Goal: Register for event/course

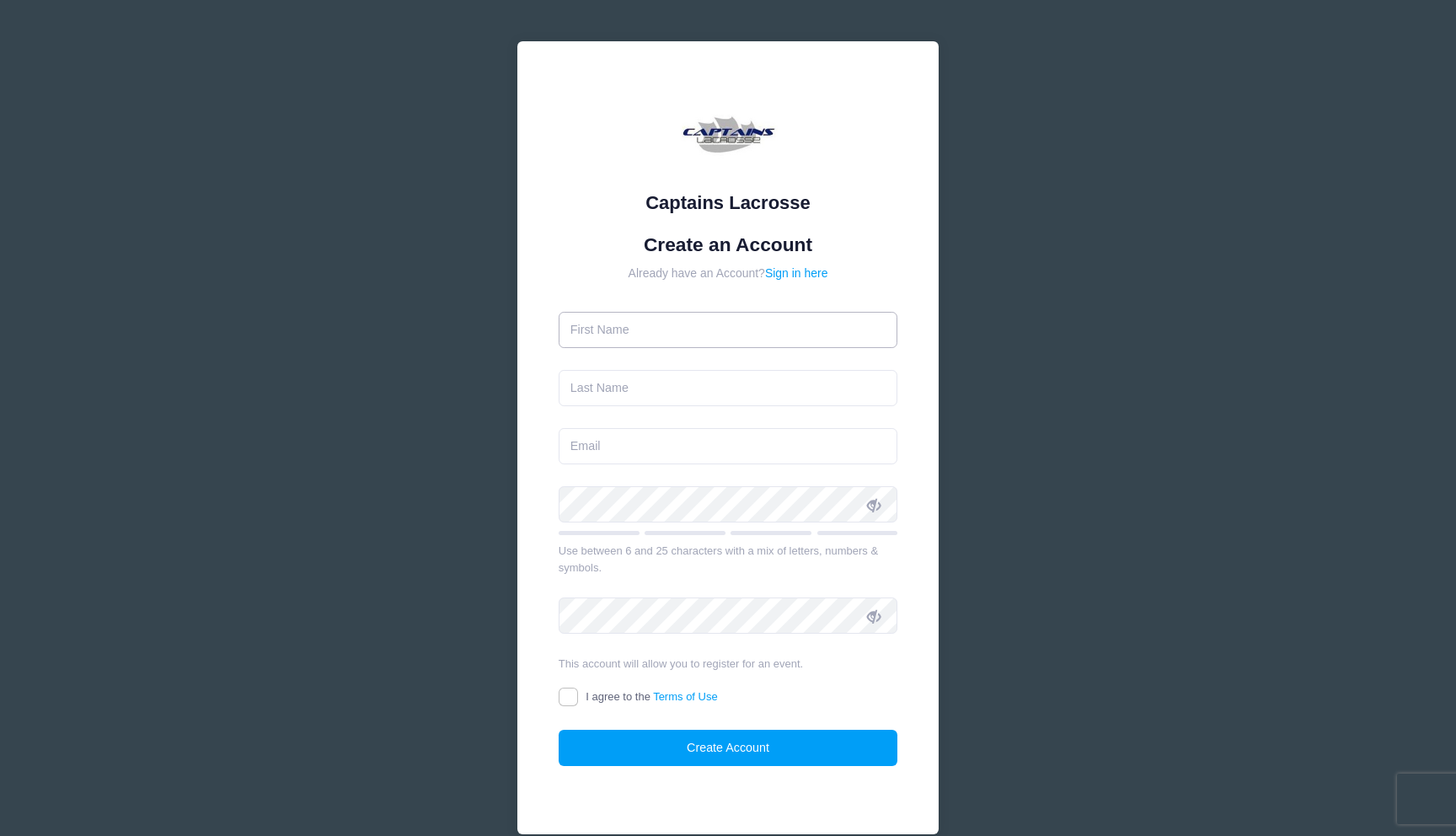
click at [691, 337] on input "text" at bounding box center [728, 330] width 339 height 37
type input "[PERSON_NAME]"
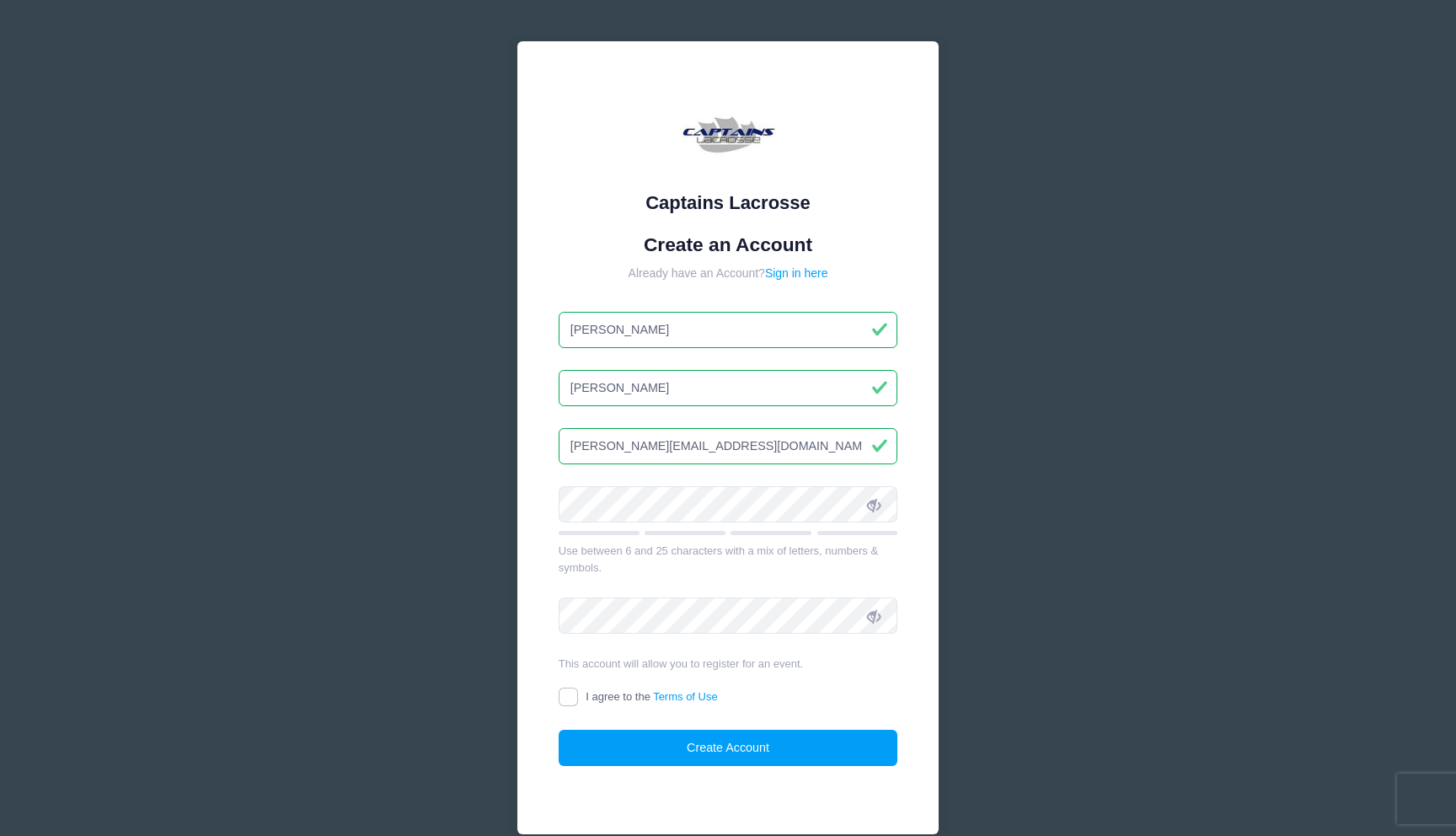
click at [675, 448] on input "[PERSON_NAME][EMAIL_ADDRESS][DOMAIN_NAME]" at bounding box center [728, 447] width 339 height 37
type input "[PERSON_NAME][EMAIL_ADDRESS][DOMAIN_NAME]"
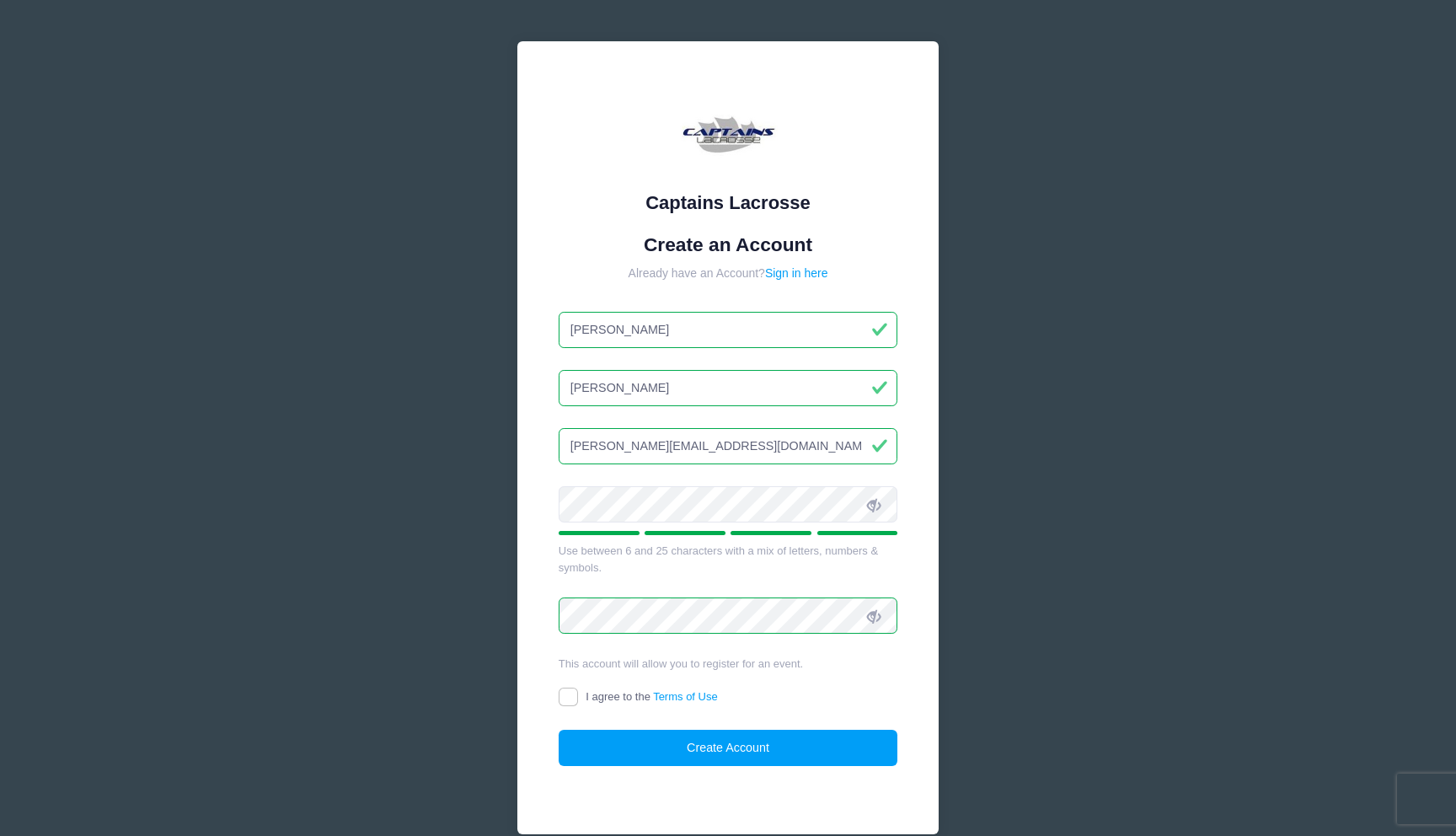
click at [593, 694] on span "I agree to the Terms of Use" at bounding box center [651, 696] width 132 height 12
click at [578, 694] on input "I agree to the Terms of Use" at bounding box center [568, 697] width 19 height 19
checkbox input "true"
click at [763, 750] on button "Create Account" at bounding box center [728, 748] width 339 height 37
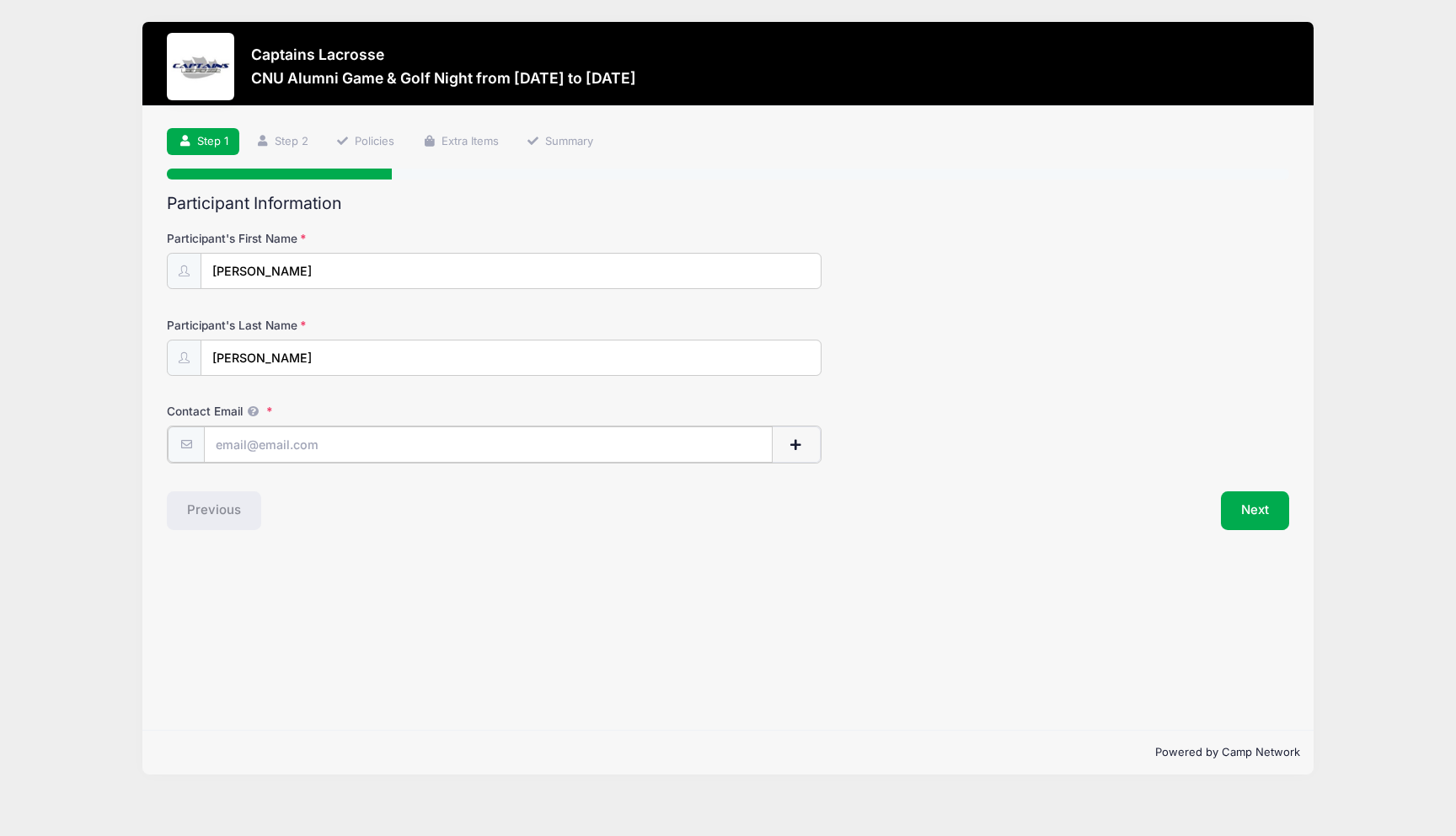
click at [412, 449] on input "Contact Email" at bounding box center [489, 445] width 569 height 37
type input "[PERSON_NAME][EMAIL_ADDRESS][DOMAIN_NAME]"
click at [796, 445] on span "button" at bounding box center [796, 445] width 15 height 12
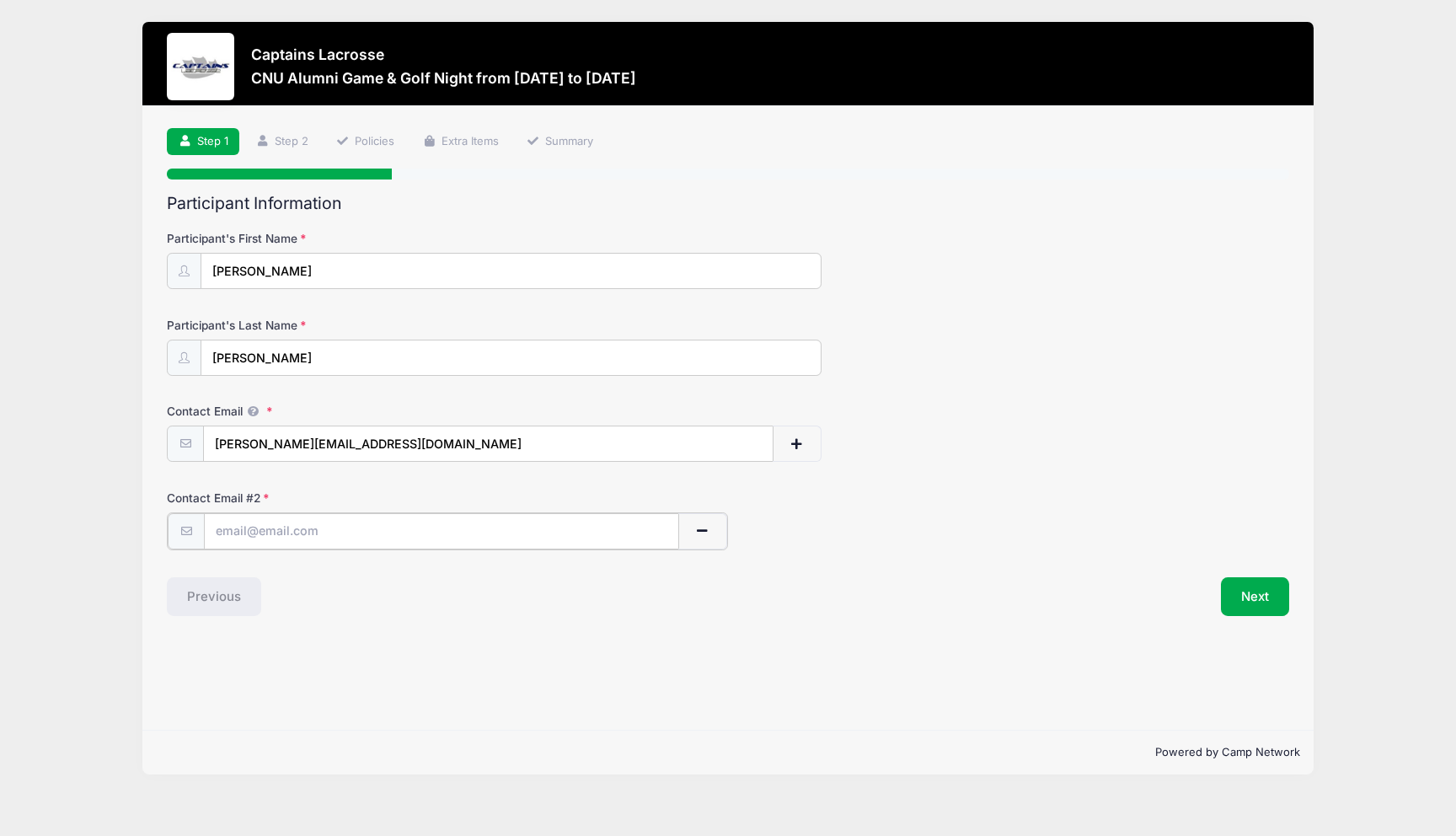
click at [712, 533] on button "button" at bounding box center [703, 531] width 49 height 37
click at [1216, 515] on div "Next" at bounding box center [1013, 509] width 570 height 38
click at [1271, 519] on button "Next" at bounding box center [1255, 509] width 68 height 38
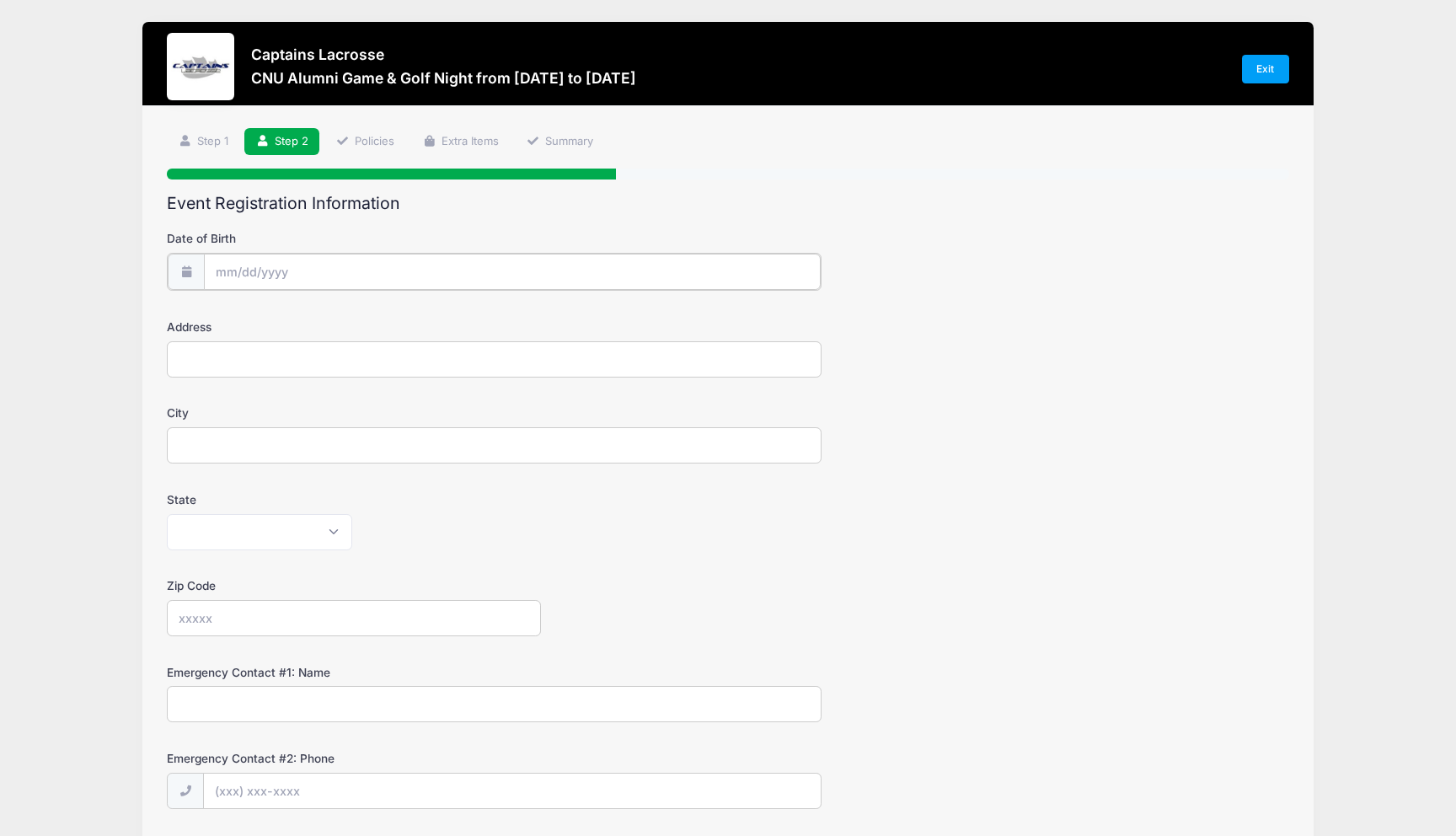
click at [719, 279] on input "Date of Birth" at bounding box center [512, 272] width 616 height 37
click at [291, 266] on input "Date of Birth" at bounding box center [512, 272] width 616 height 37
click at [307, 323] on select "January February March April May June July August September October November De…" at bounding box center [292, 317] width 75 height 22
select select "10"
click at [255, 306] on select "January February March April May June July August September October November De…" at bounding box center [292, 317] width 75 height 22
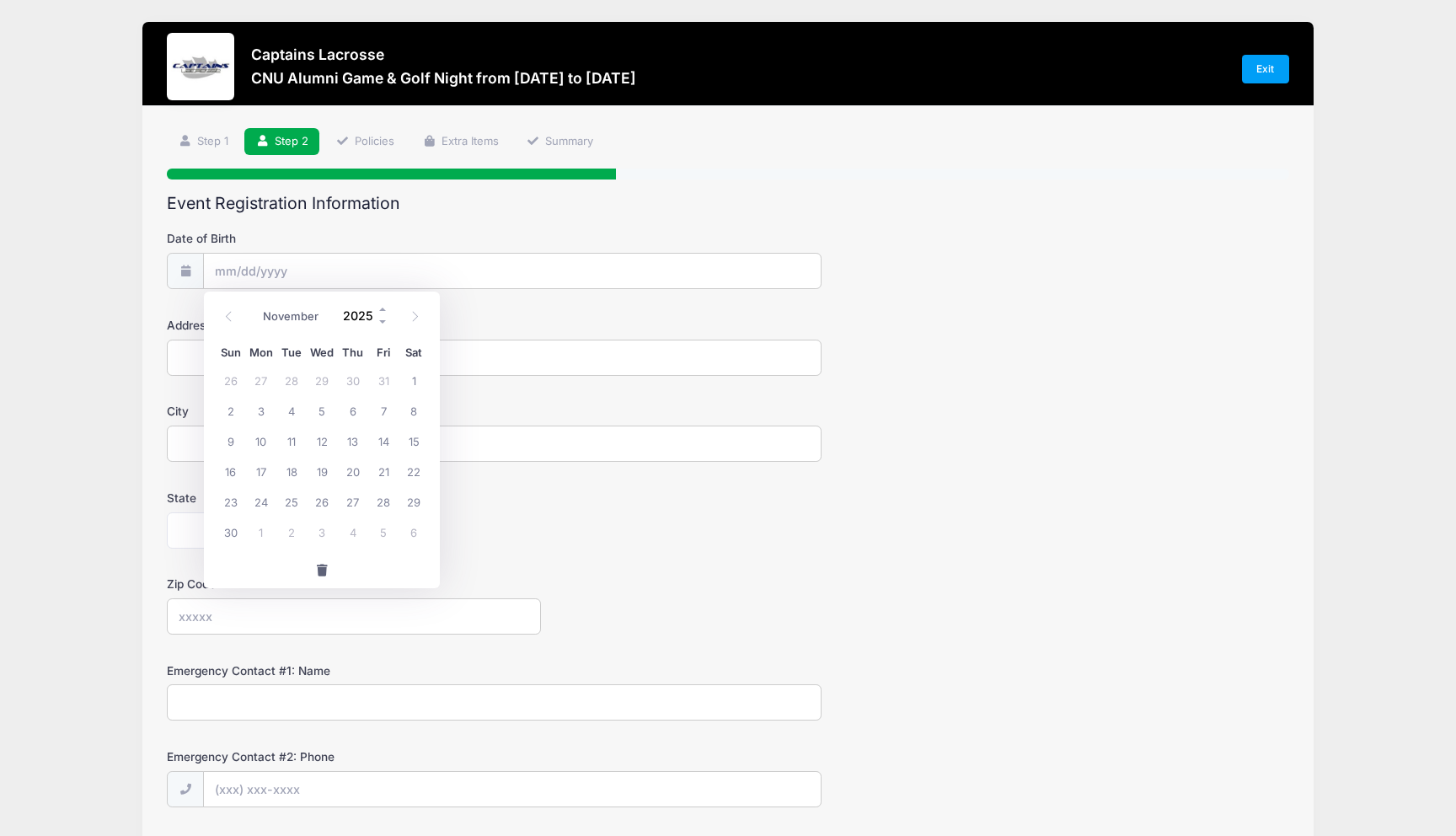
click at [351, 317] on input "2025" at bounding box center [361, 316] width 55 height 25
click at [383, 317] on span at bounding box center [384, 322] width 12 height 12
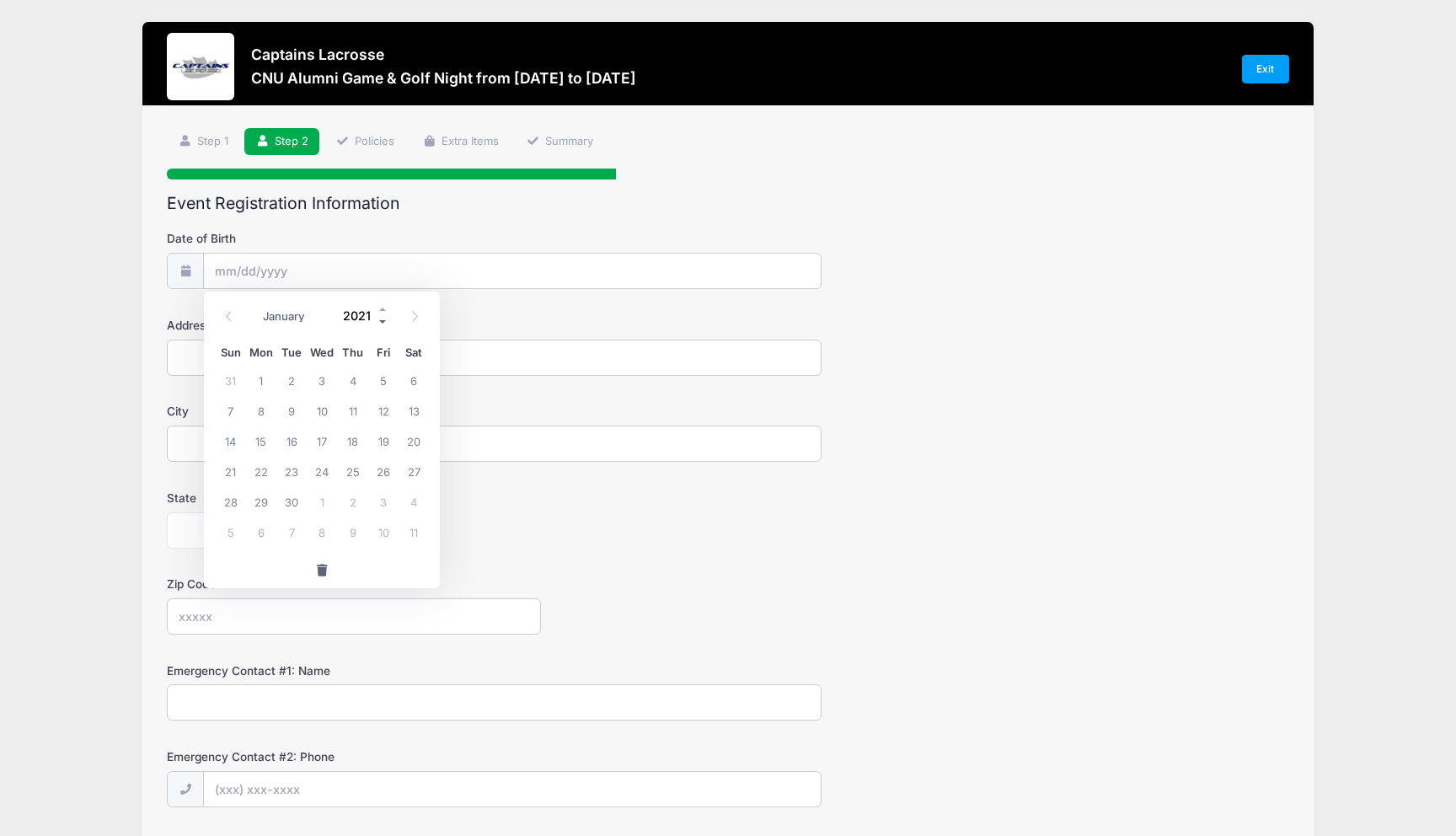
click at [383, 317] on span at bounding box center [384, 322] width 12 height 12
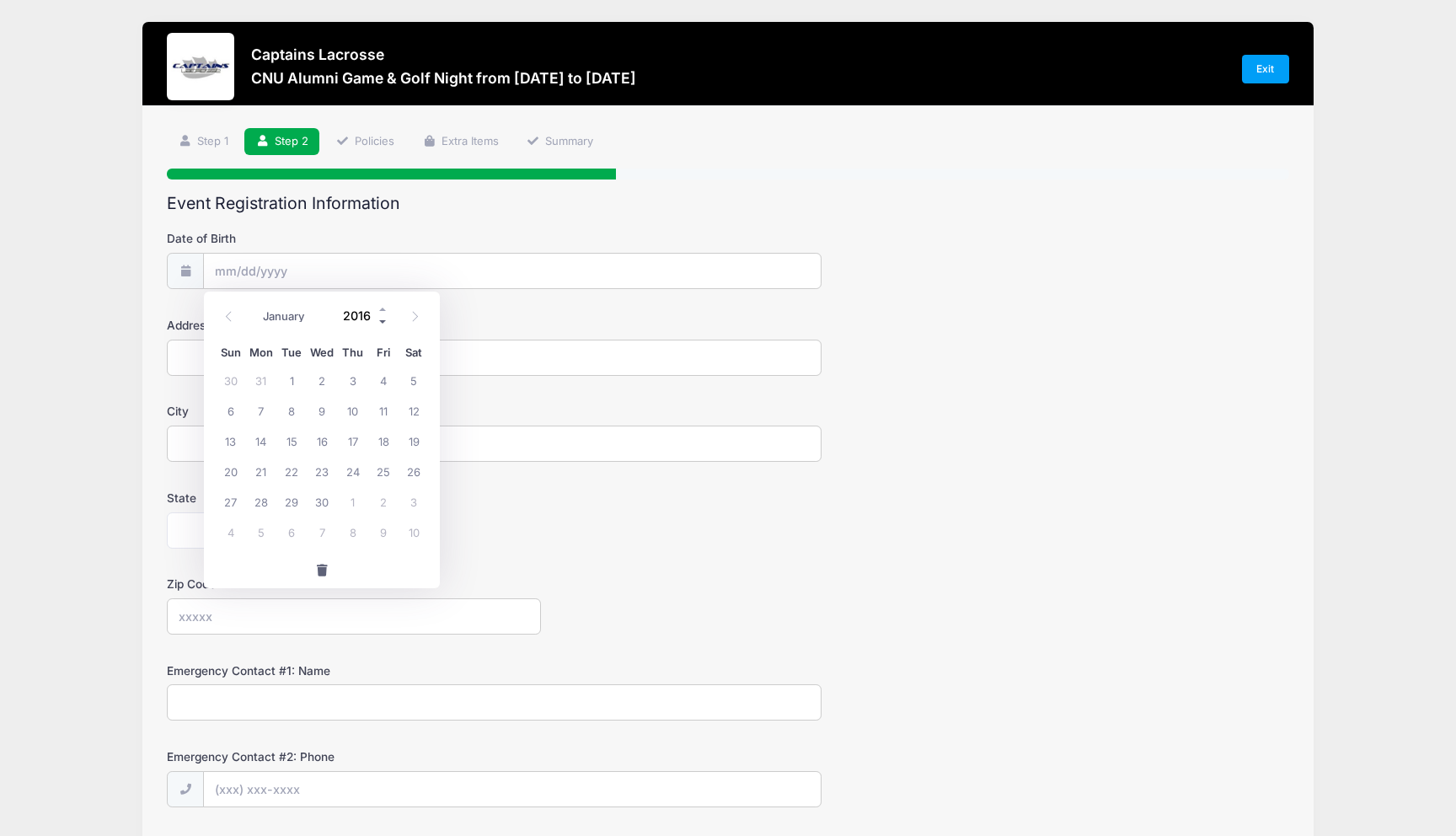
click at [383, 317] on span at bounding box center [384, 322] width 12 height 12
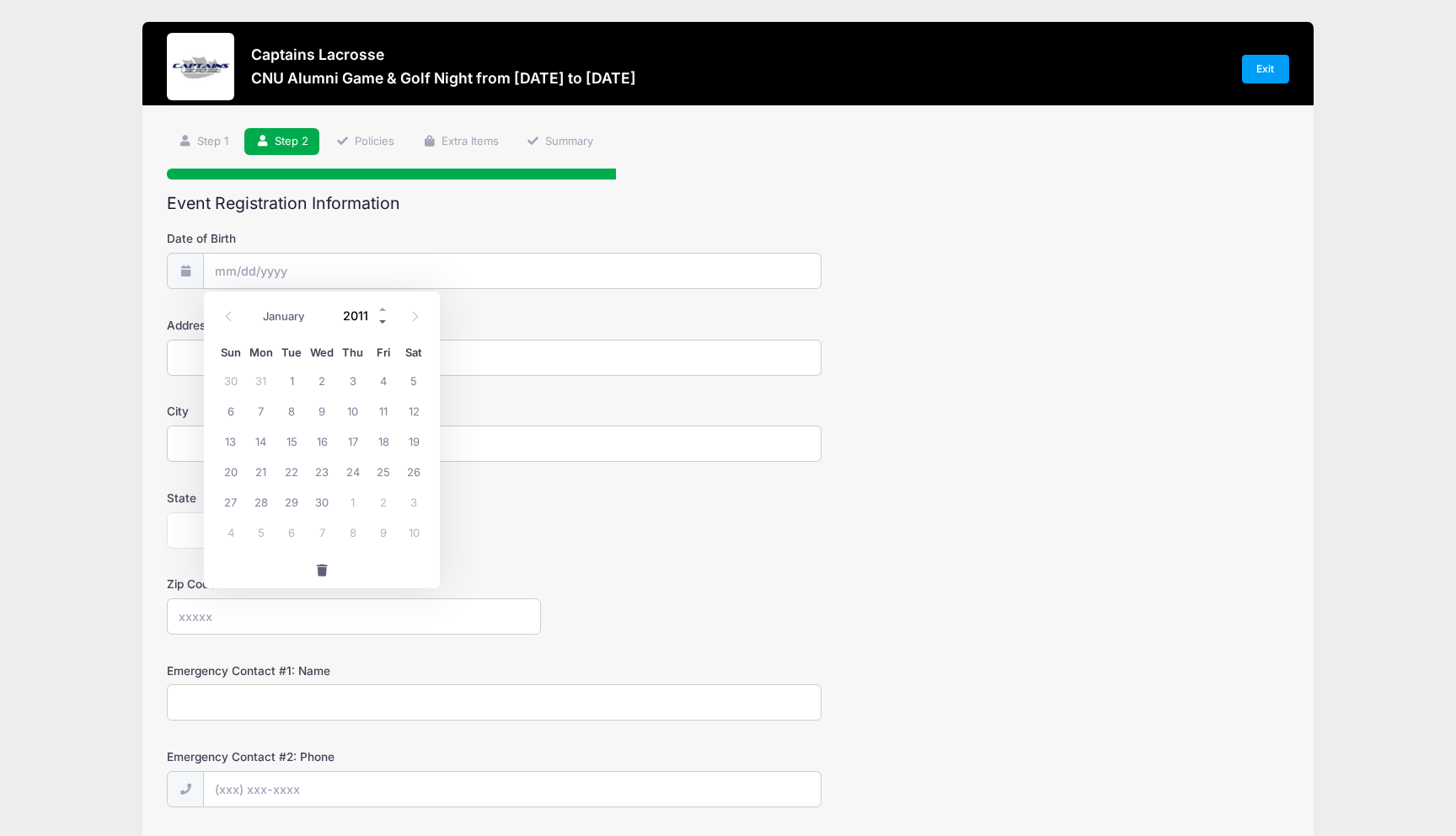
click at [383, 317] on span at bounding box center [384, 322] width 12 height 12
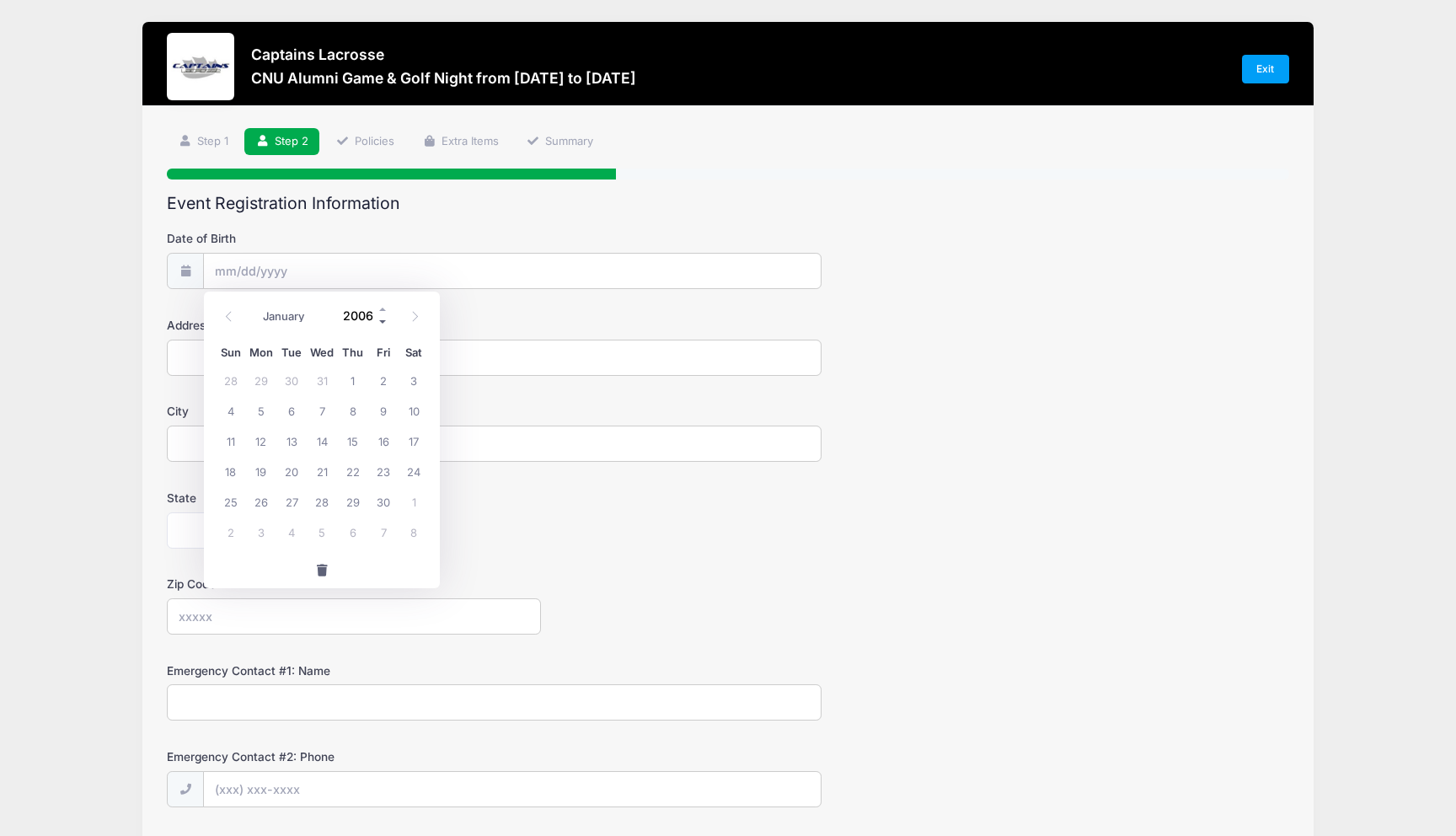
click at [383, 317] on span at bounding box center [384, 322] width 12 height 12
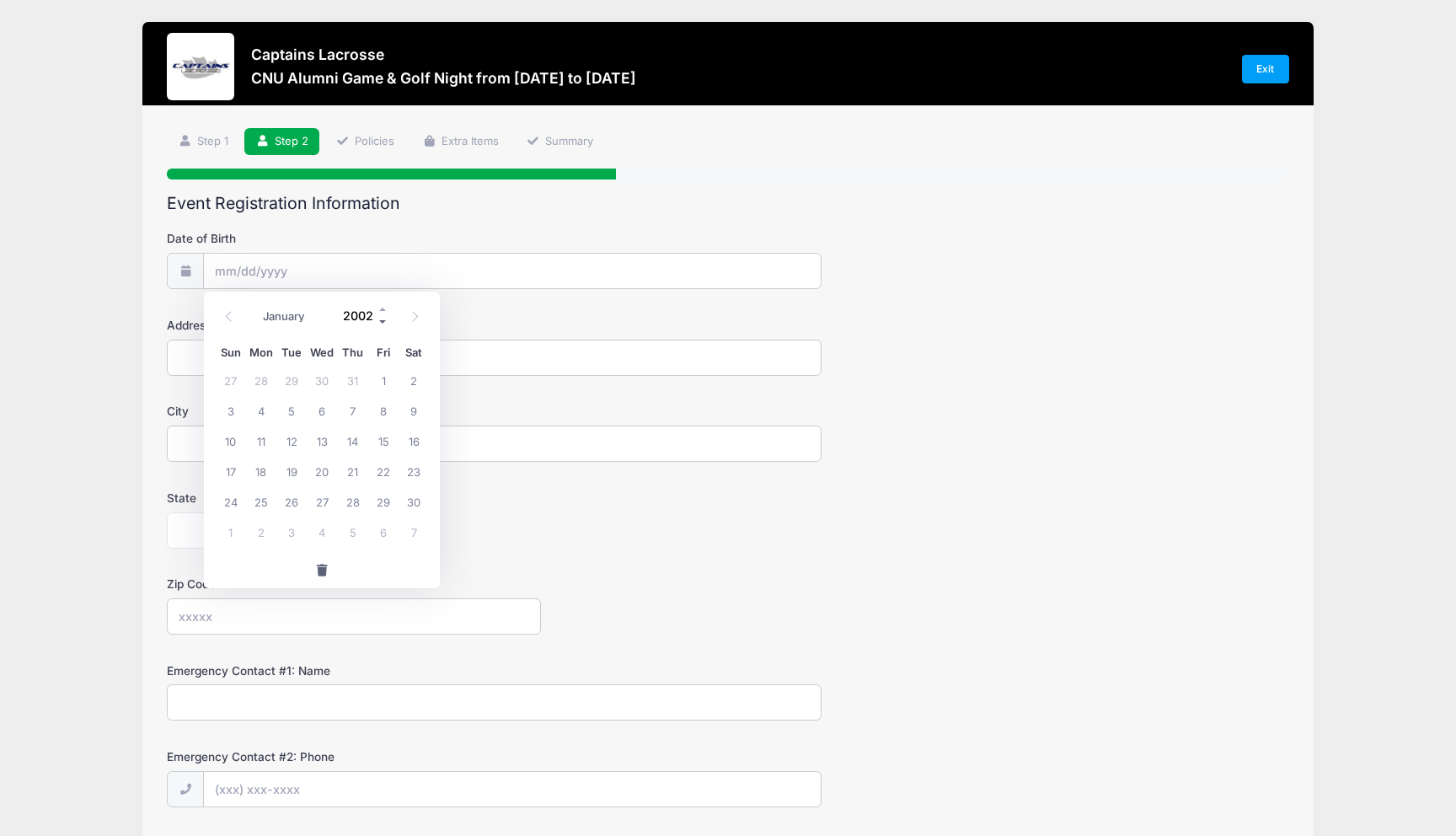
type input "2001"
click at [416, 375] on span "3" at bounding box center [414, 380] width 31 height 31
type input "11/03/2001"
click at [302, 353] on input "Address" at bounding box center [494, 358] width 655 height 37
type input "9101 Meadow Rue Ln"
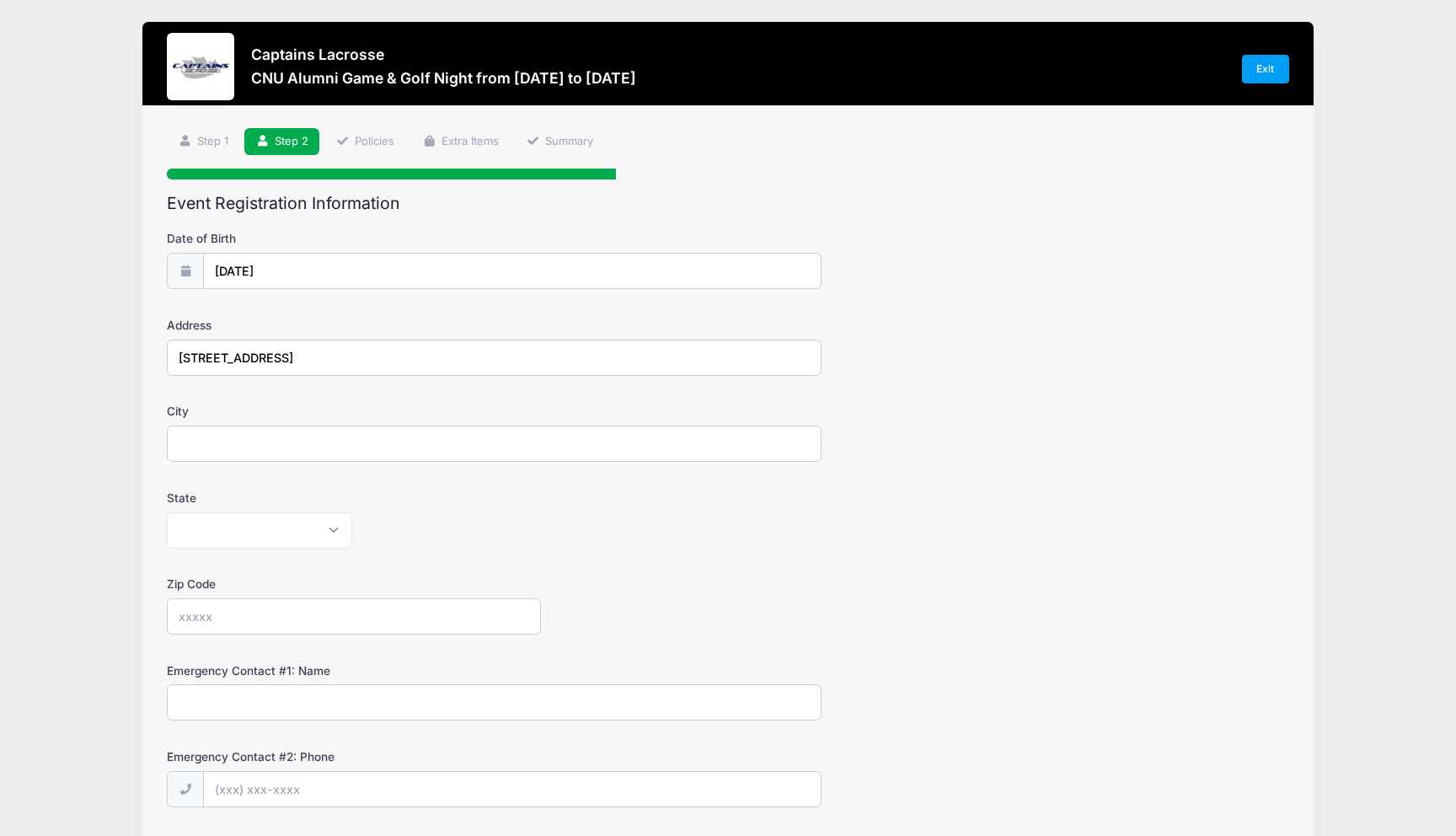
type input "Annandale"
select select "VA"
type input "22003"
type input "(571) 499-1971"
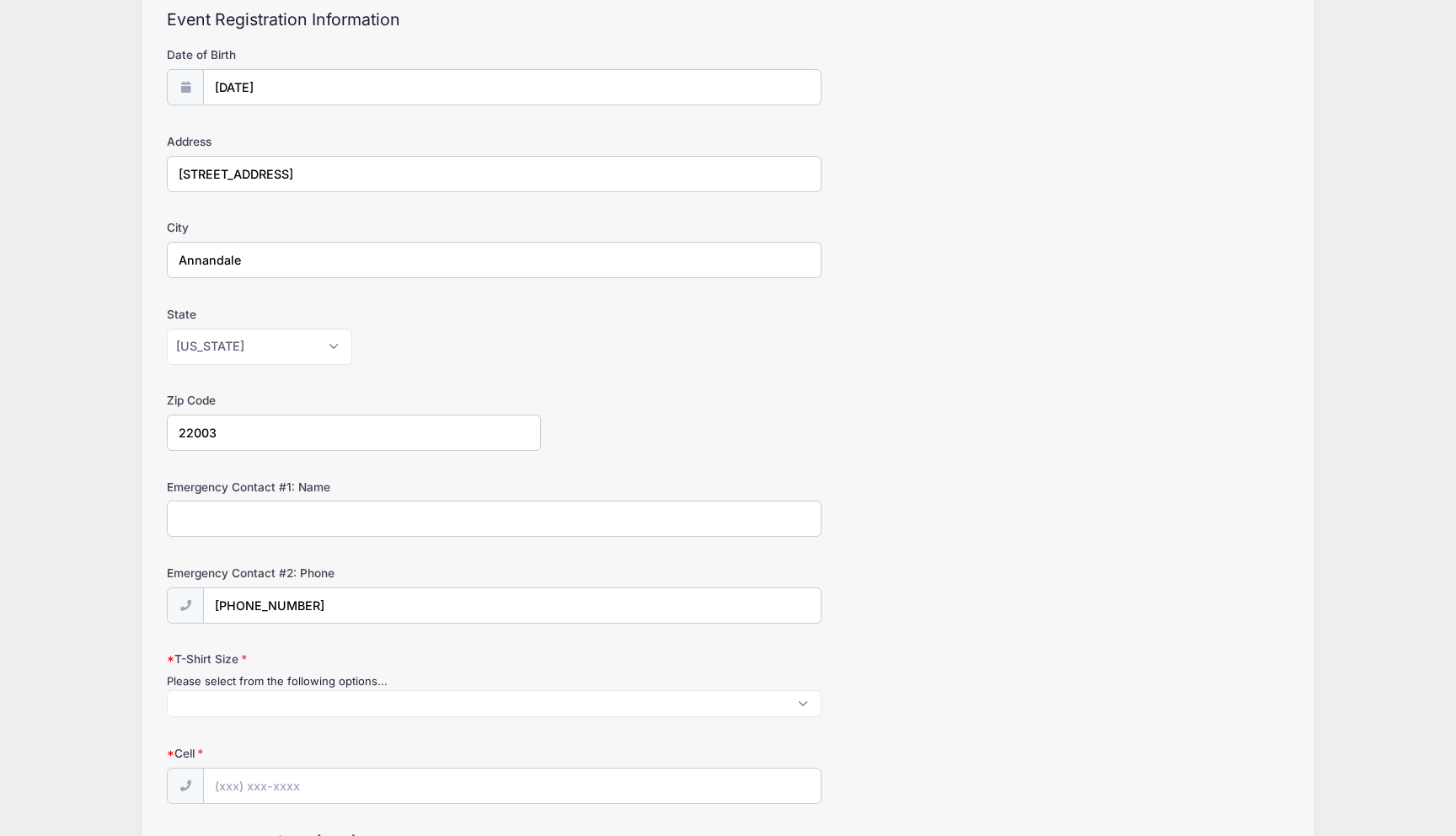
scroll to position [253, 0]
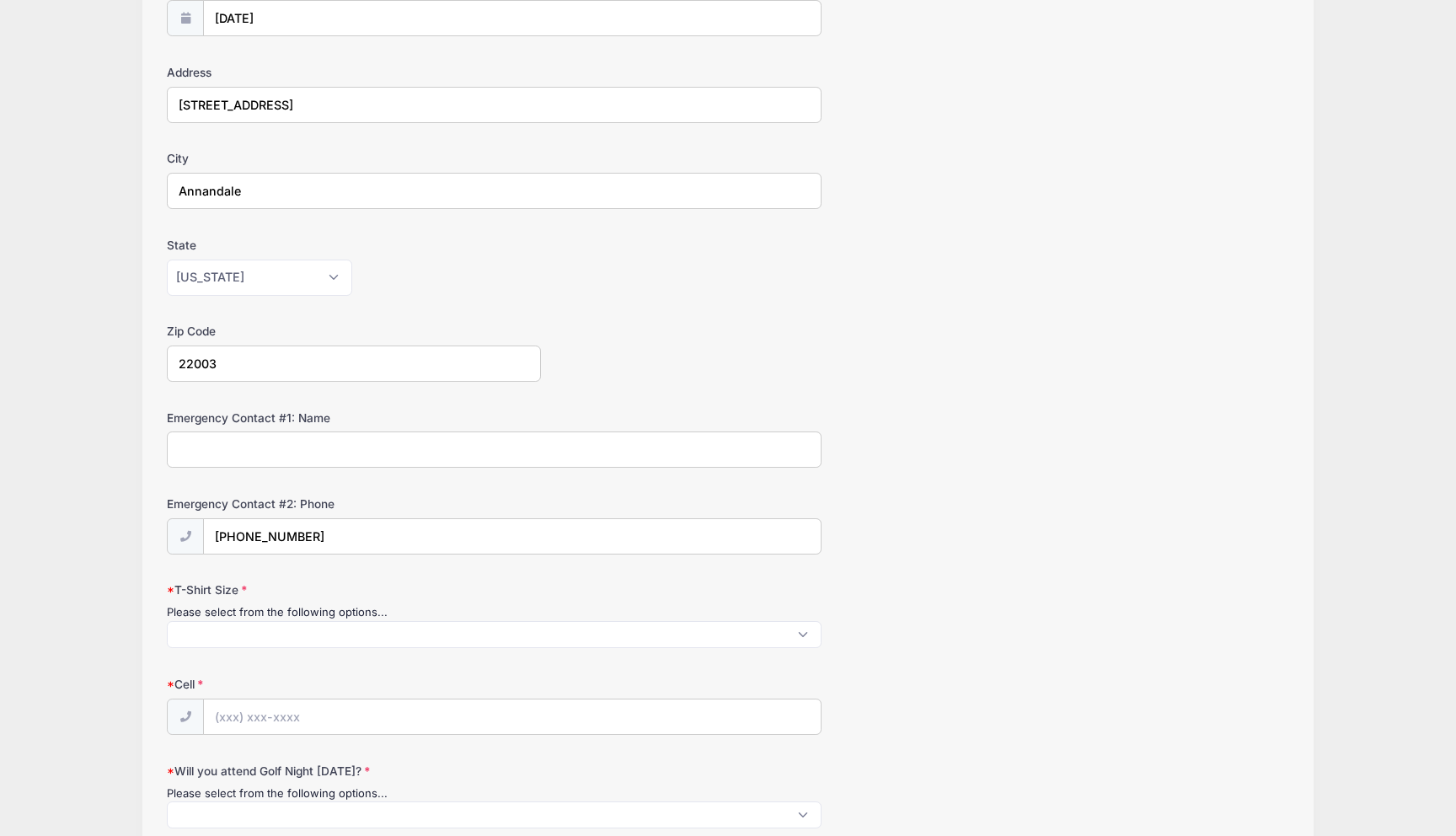
click at [326, 456] on input "Emergency Contact #1: Name" at bounding box center [494, 450] width 655 height 37
type input "Traci Hoffman"
click at [359, 519] on input "(571) 499-1971" at bounding box center [512, 538] width 616 height 37
click at [334, 530] on input "(571) 499-1971" at bounding box center [512, 538] width 616 height 37
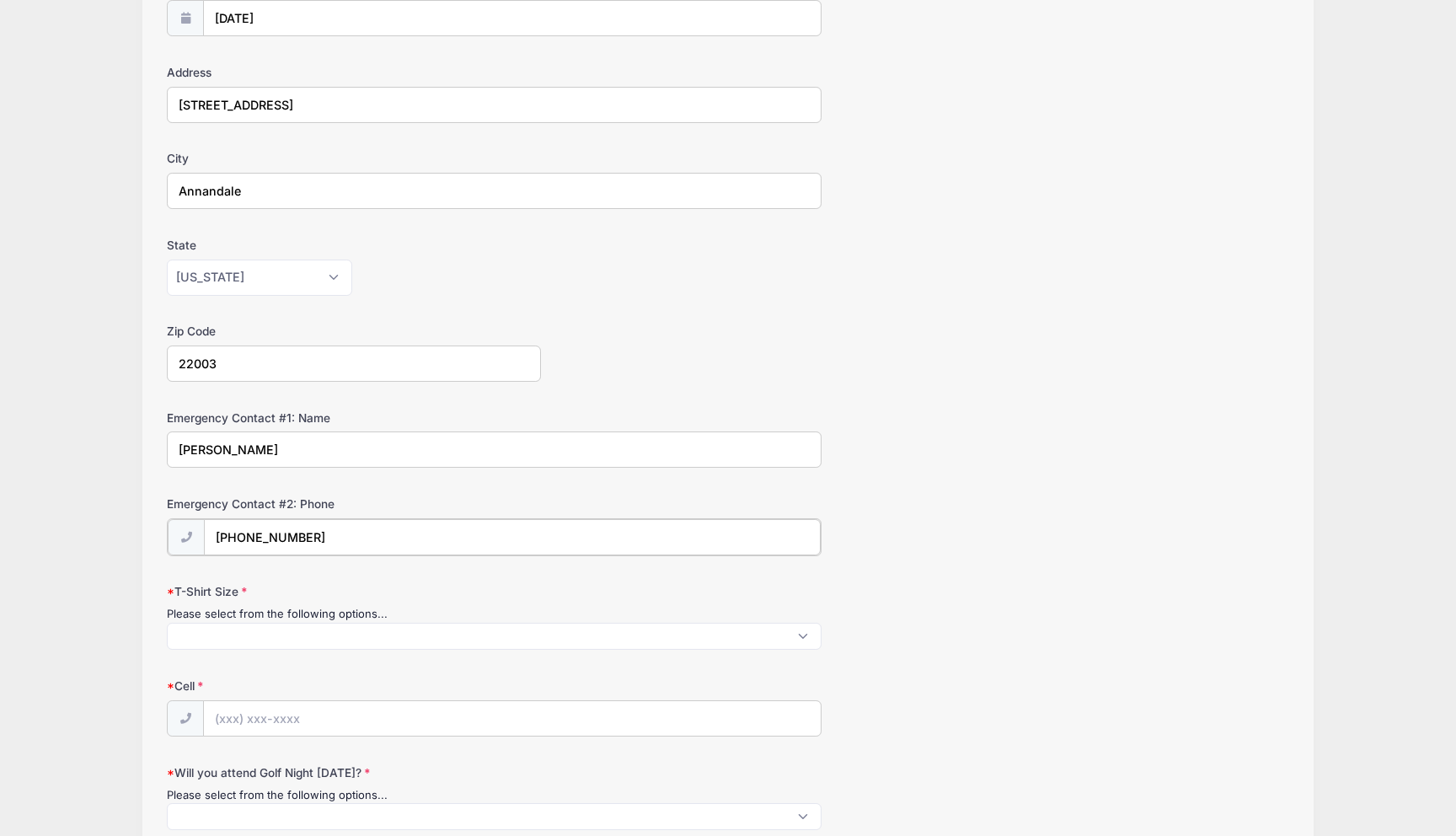
click at [334, 530] on input "(571) 499-1971" at bounding box center [512, 538] width 616 height 37
type input "(540) 809-5194"
click at [352, 634] on span at bounding box center [494, 634] width 655 height 27
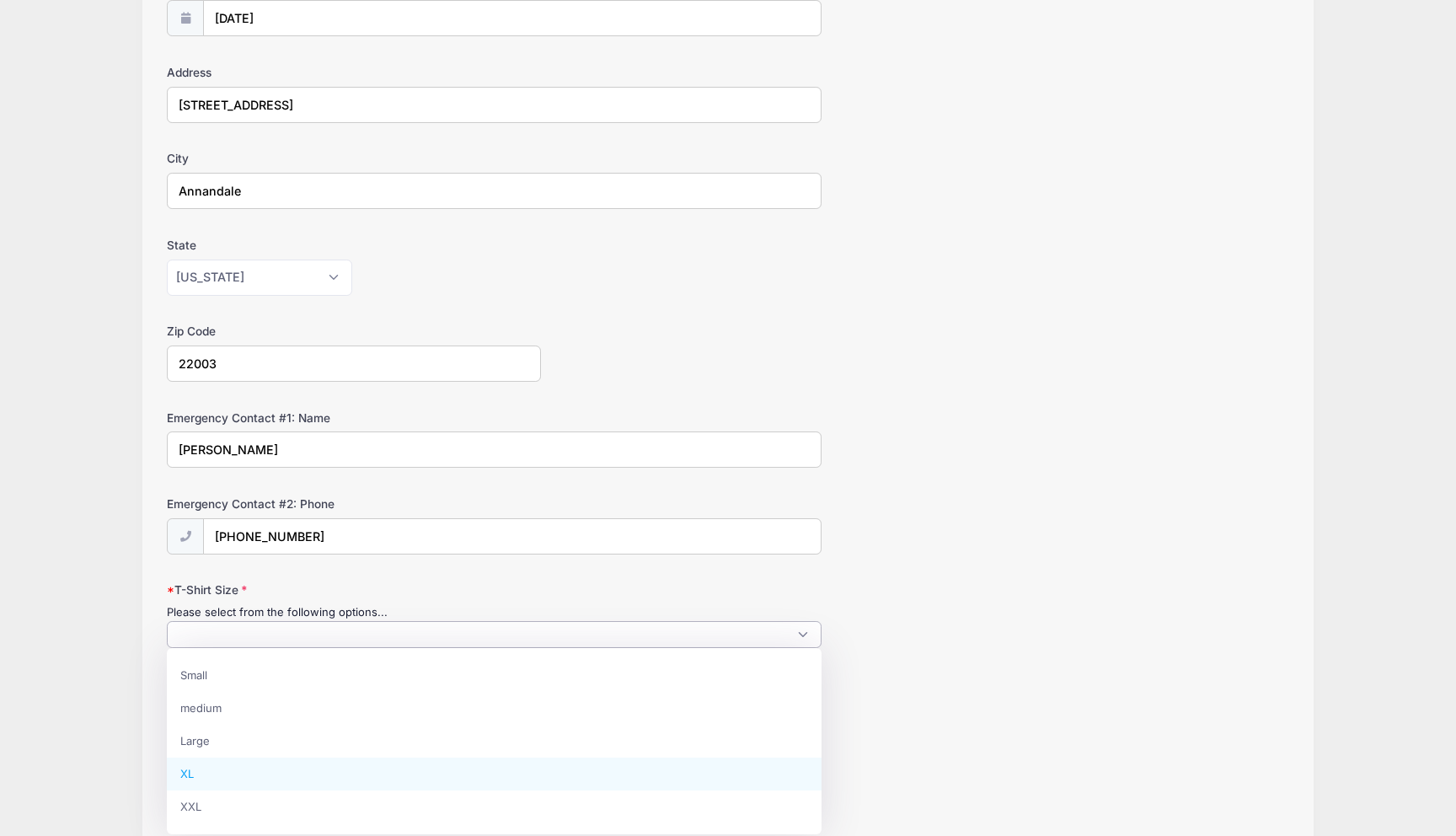
select select "XL"
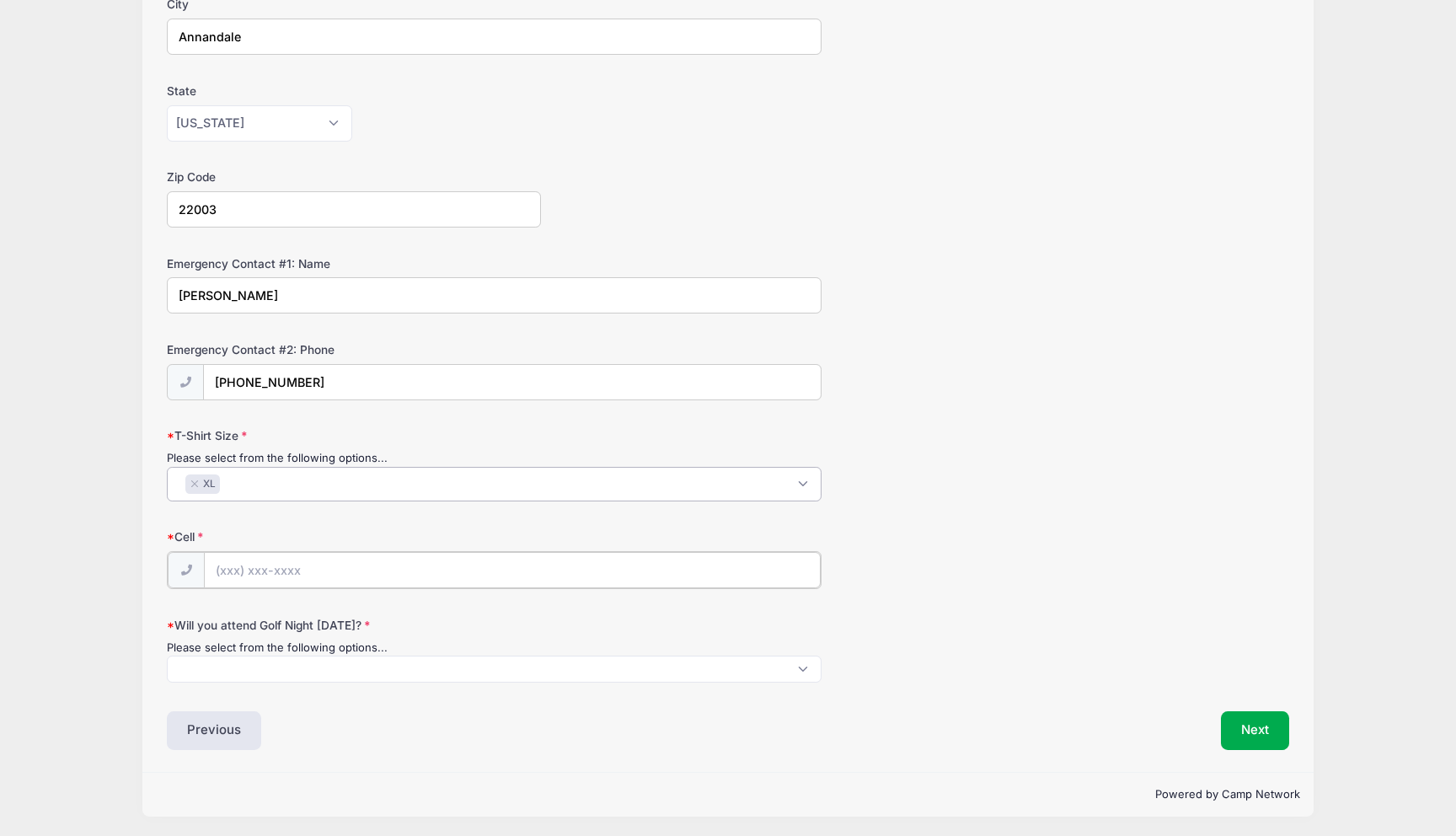
click at [400, 570] on input "Cell" at bounding box center [512, 571] width 616 height 37
type input "(571) 499-1971"
click at [365, 671] on span at bounding box center [494, 667] width 655 height 27
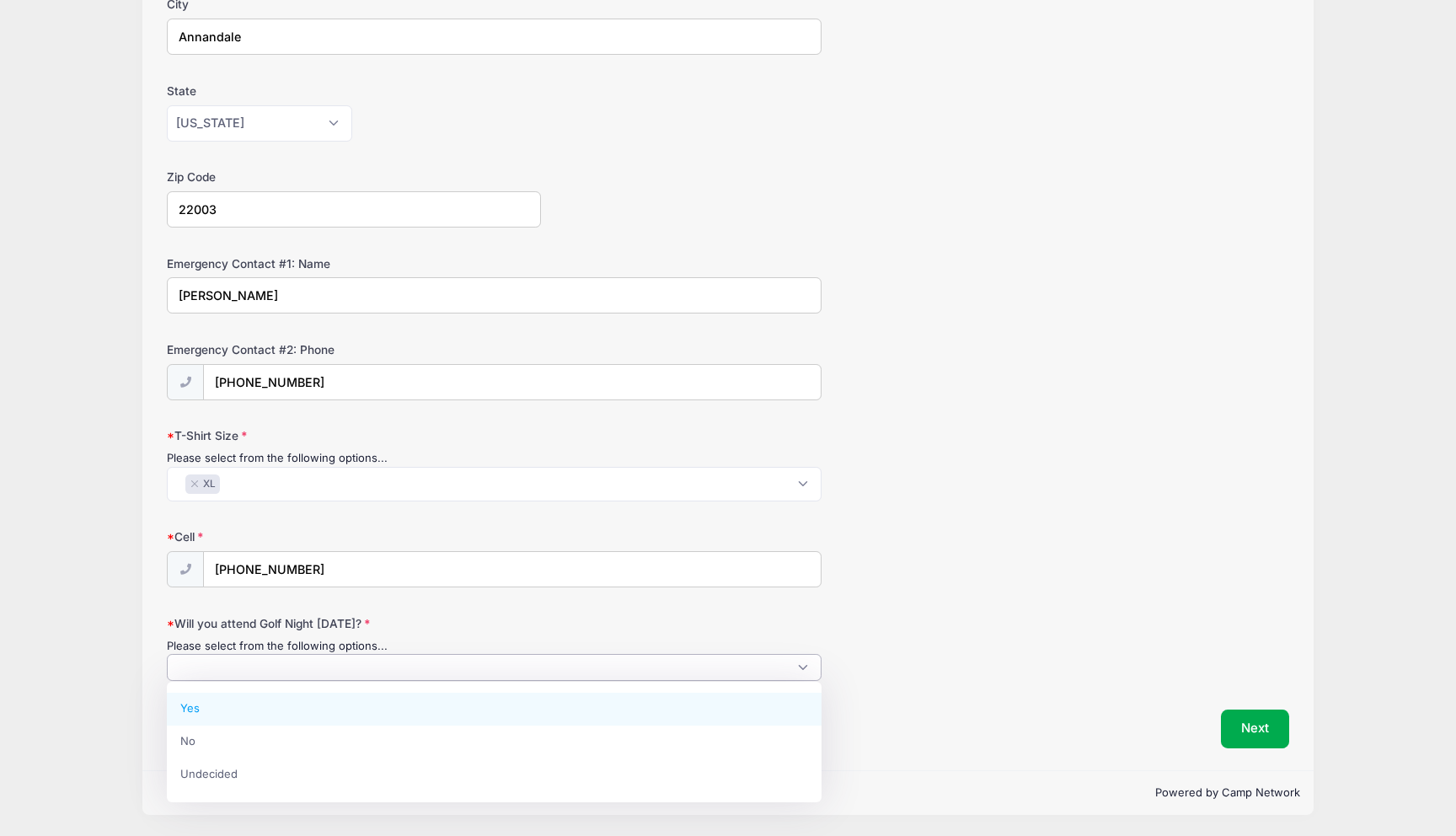
select select "Yes"
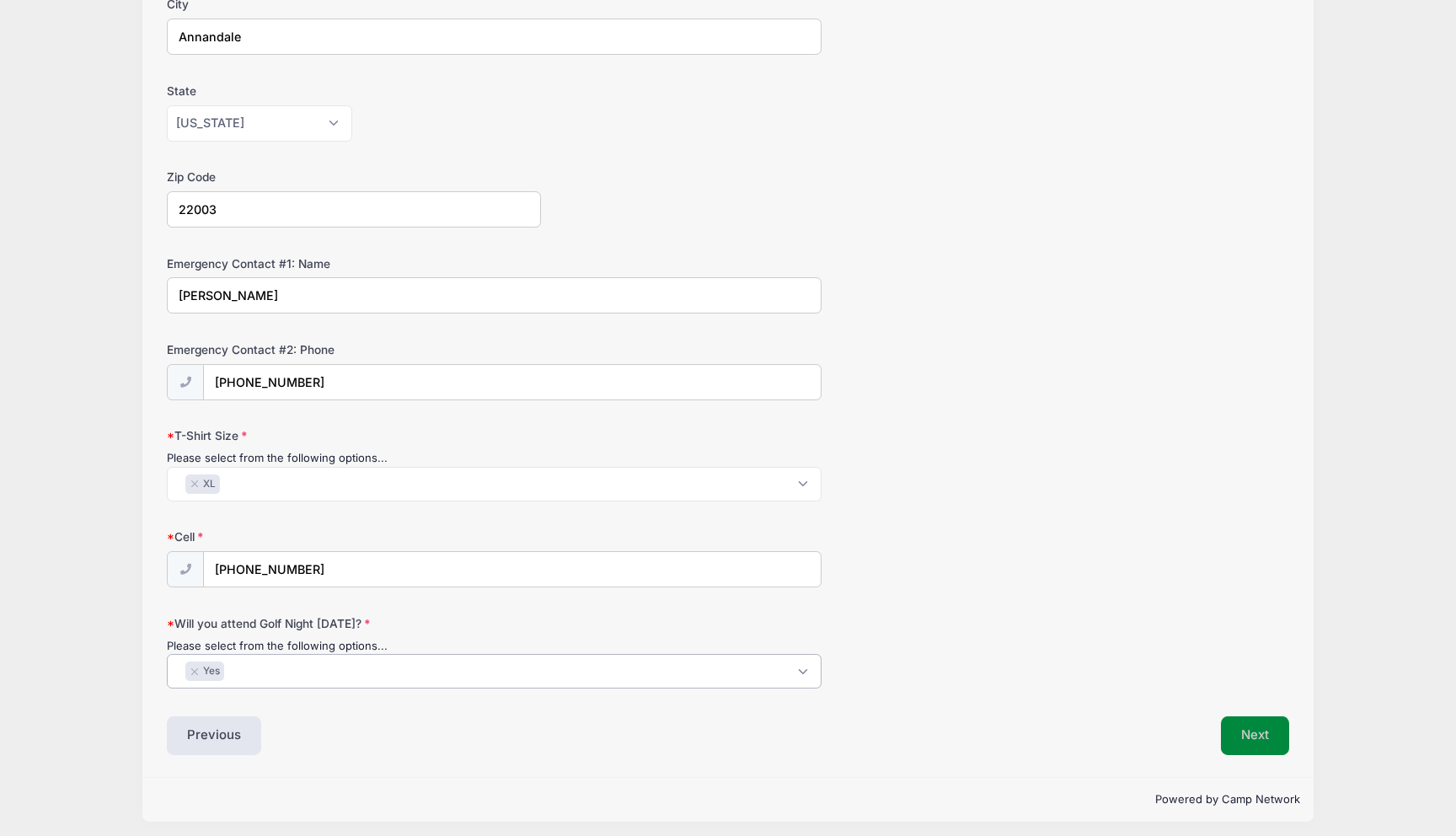
click at [1253, 730] on button "Next" at bounding box center [1255, 736] width 68 height 38
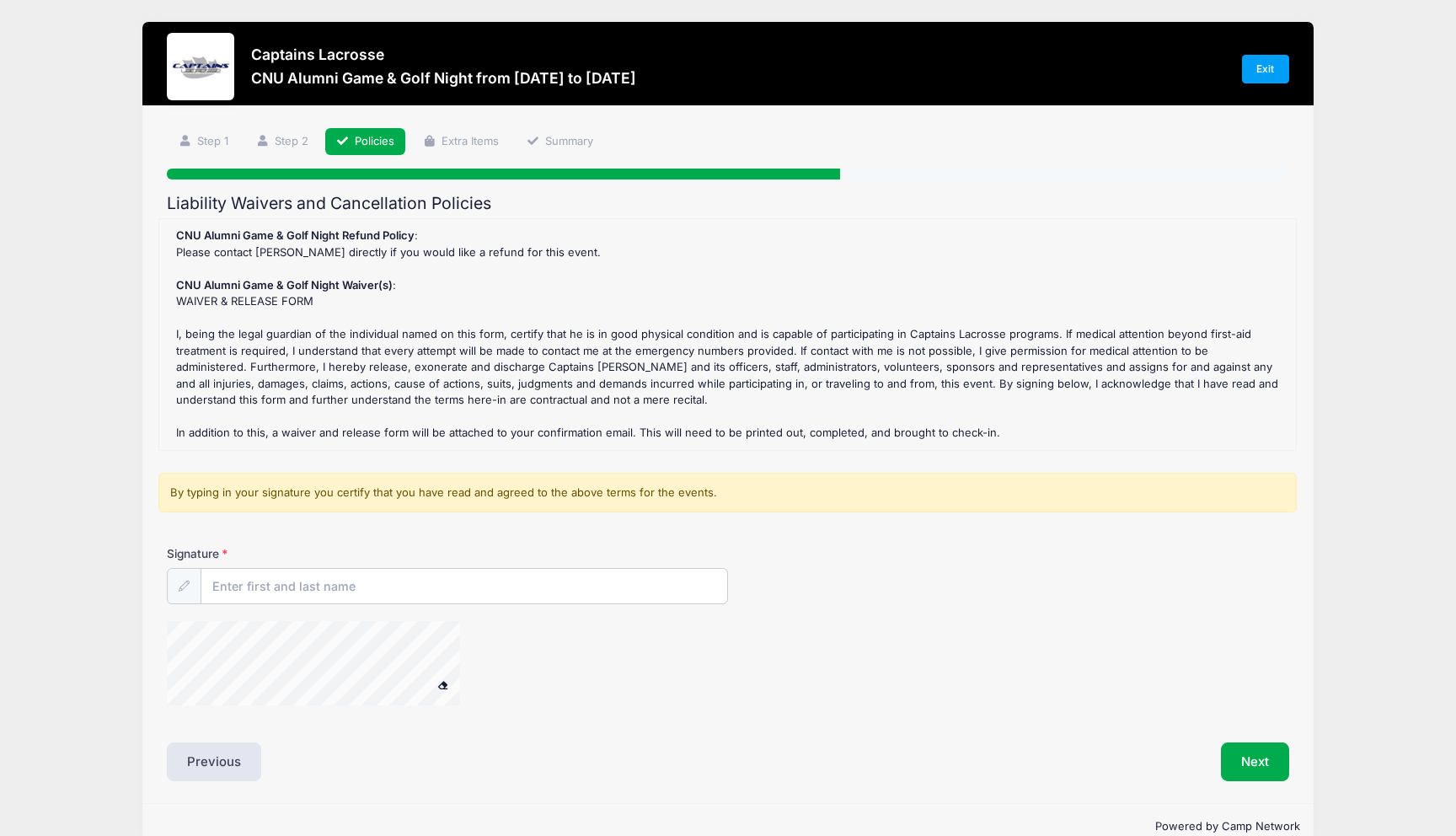
scroll to position [0, 0]
click at [376, 587] on input "Signature" at bounding box center [464, 587] width 526 height 37
type input "Carson Hoffman"
click at [429, 676] on button at bounding box center [444, 687] width 30 height 21
click at [446, 683] on span at bounding box center [443, 684] width 12 height 10
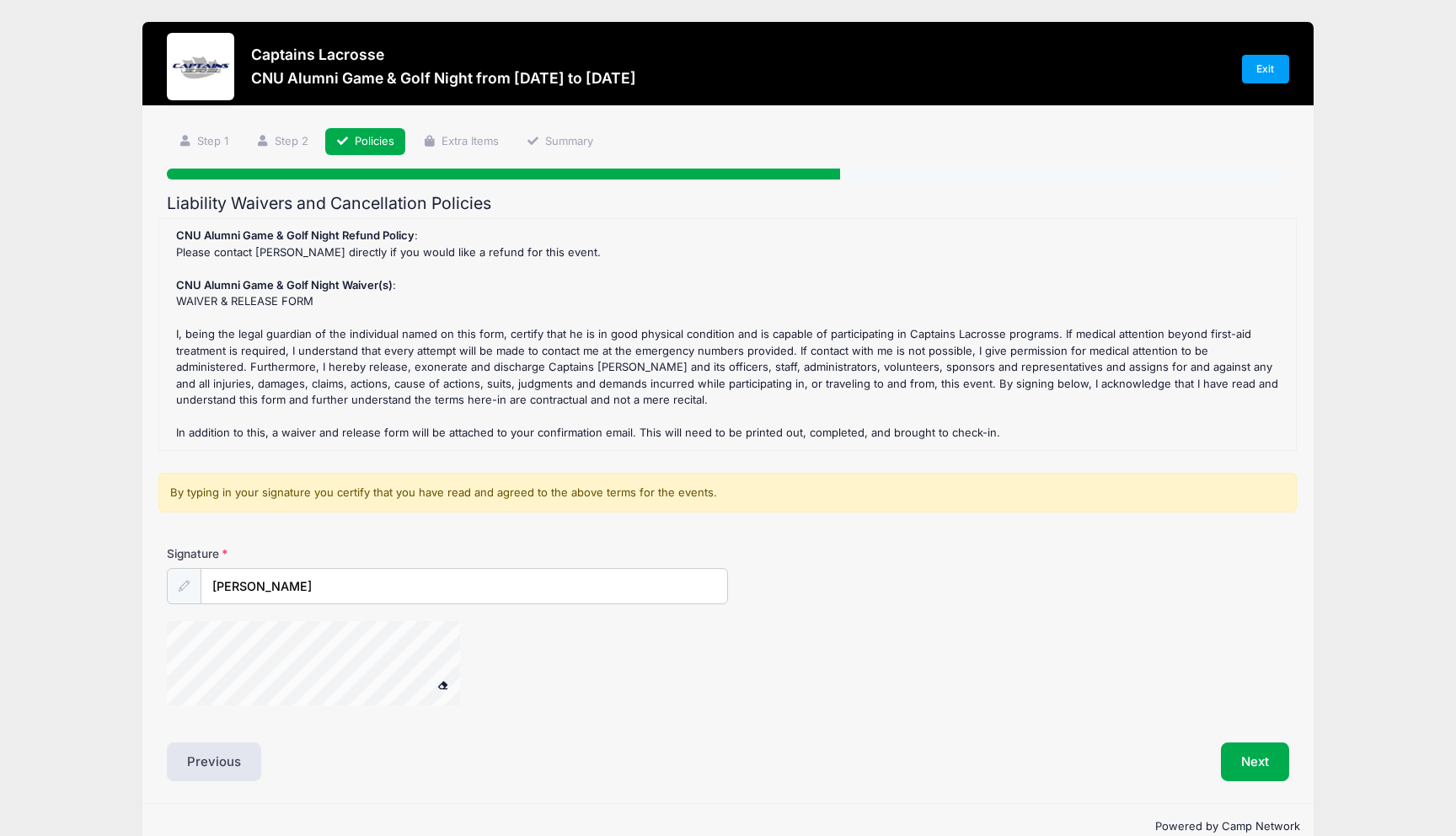
click at [343, 587] on div "Signature Carson Hoffman" at bounding box center [728, 633] width 1138 height 175
click at [1248, 766] on button "Next" at bounding box center [1255, 762] width 68 height 38
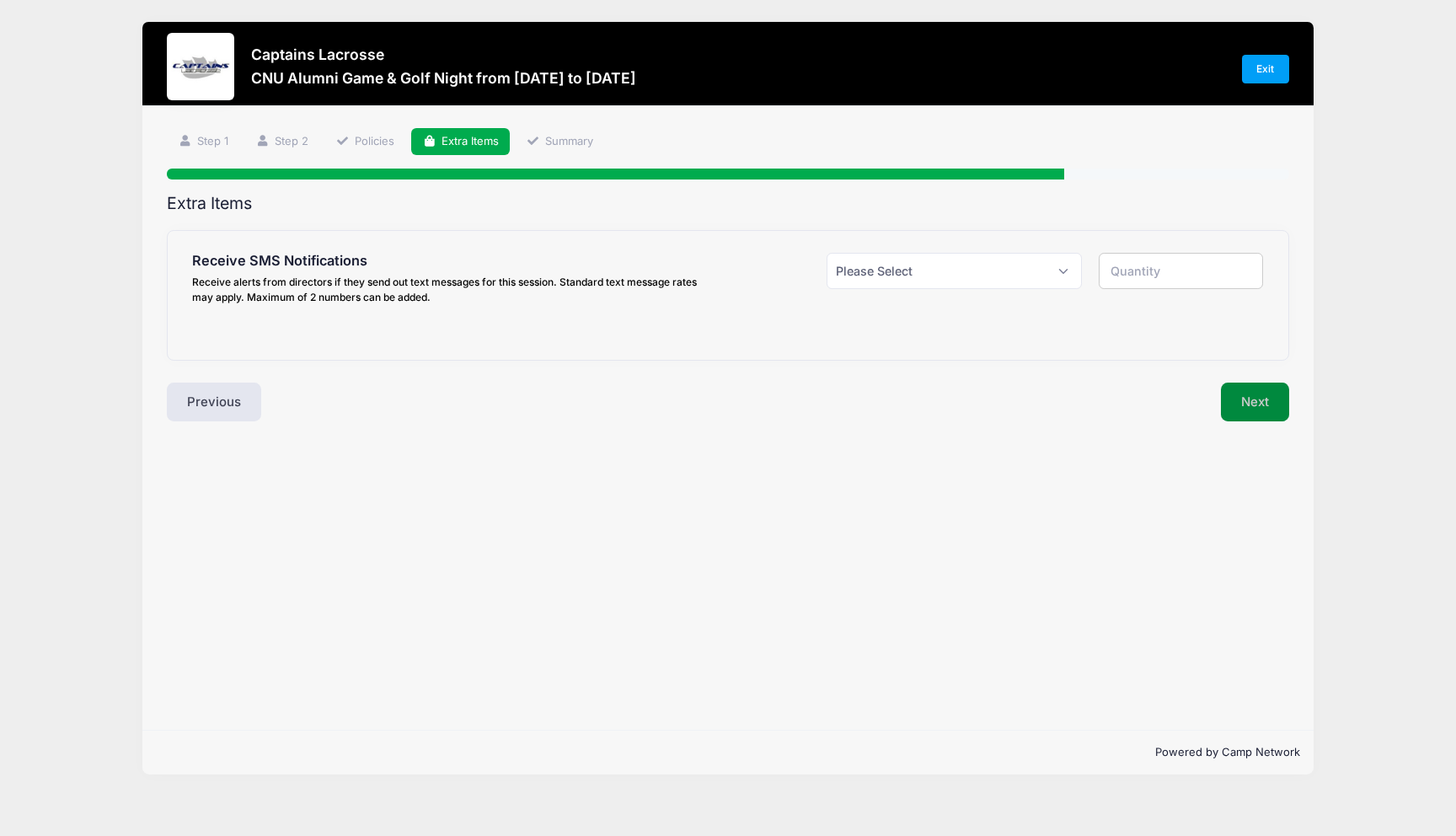
click at [1251, 407] on button "Next" at bounding box center [1255, 402] width 68 height 38
click at [942, 261] on select "Please Select Yes ($0.00) No" at bounding box center [954, 271] width 256 height 37
select select "0"
click at [827, 253] on select "Please Select Yes ($0.00) No" at bounding box center [954, 271] width 256 height 37
type input "0"
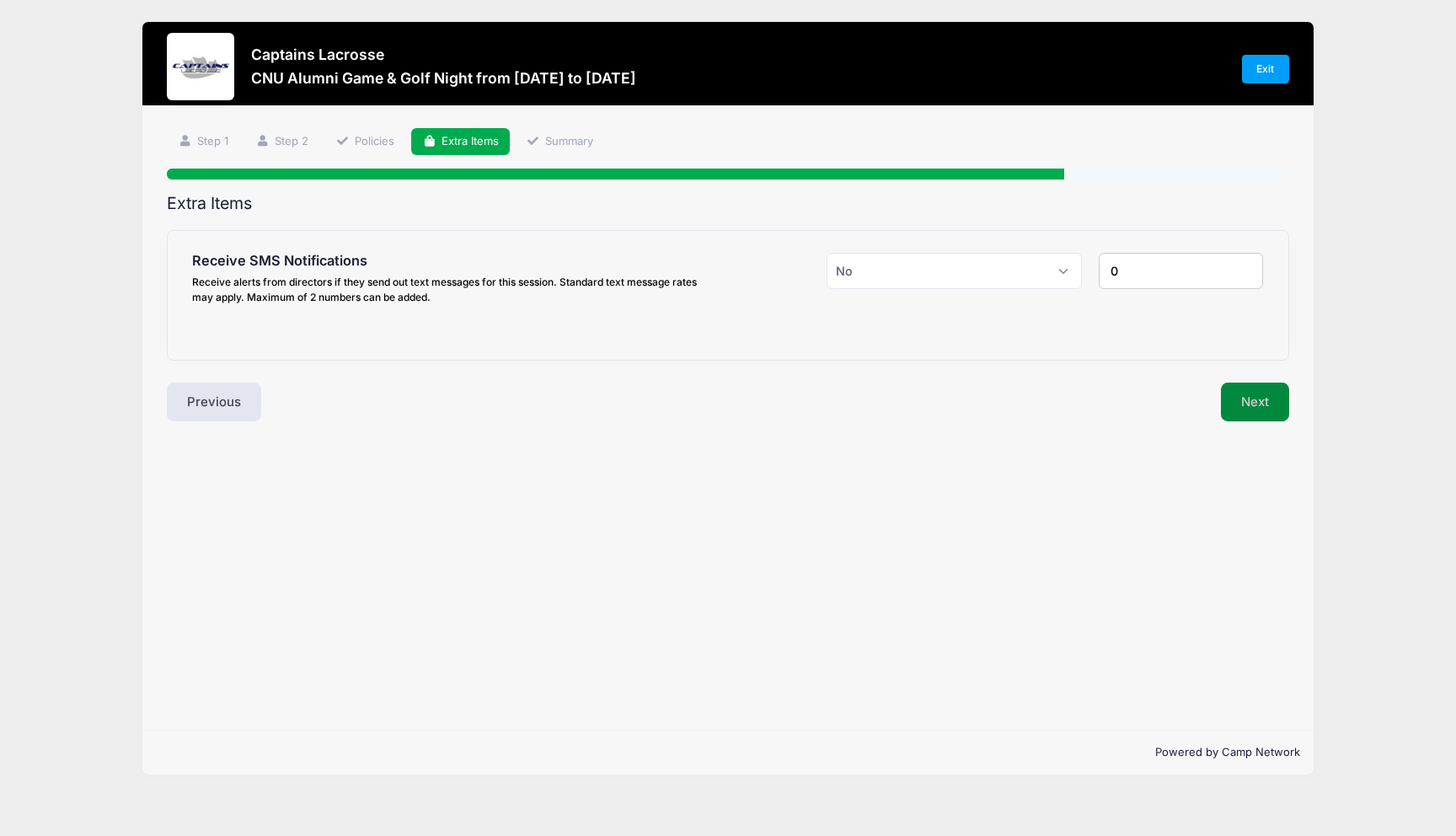
click at [1241, 383] on button "Next" at bounding box center [1255, 402] width 68 height 38
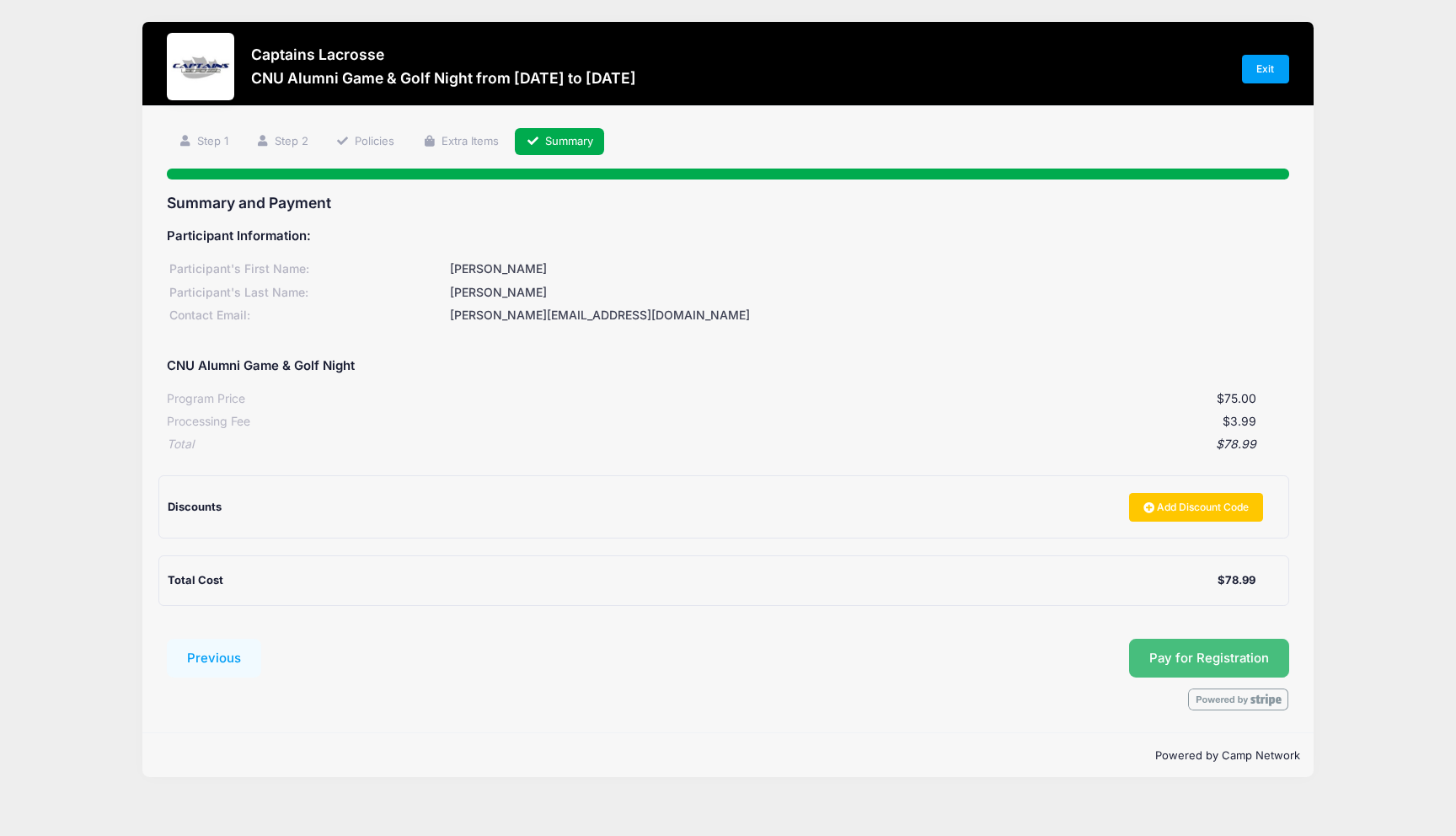
click at [1193, 655] on span "Pay for Registration" at bounding box center [1209, 658] width 120 height 15
